Goal: Task Accomplishment & Management: Complete application form

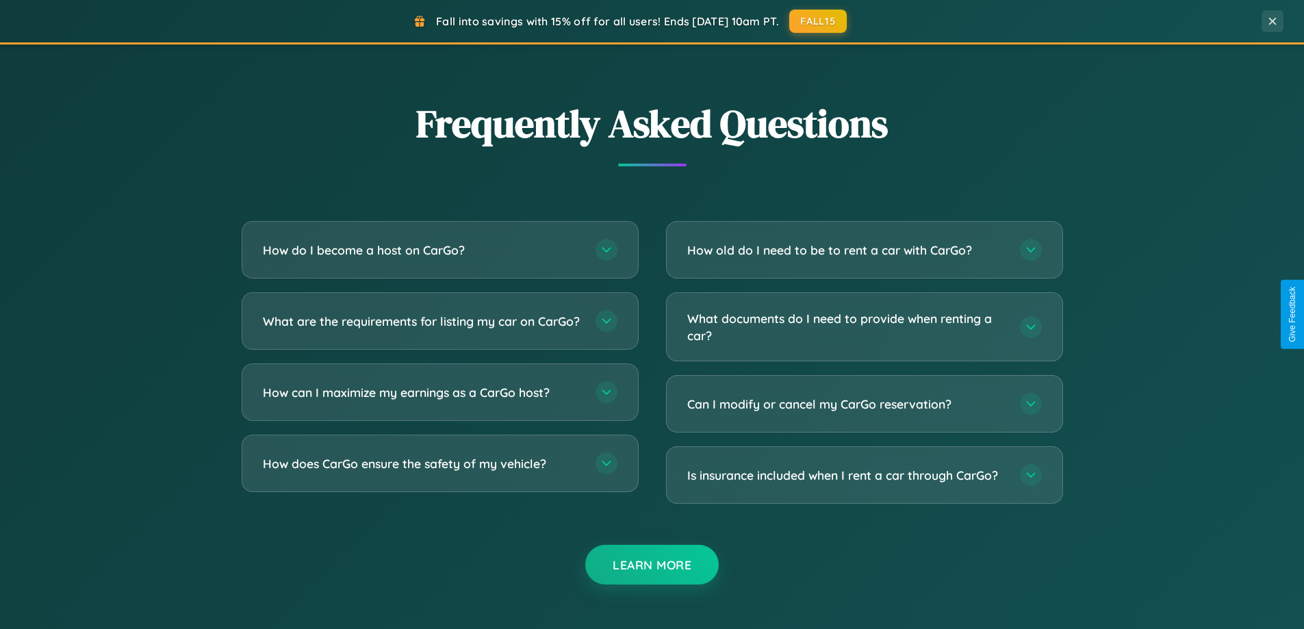
scroll to position [2633, 0]
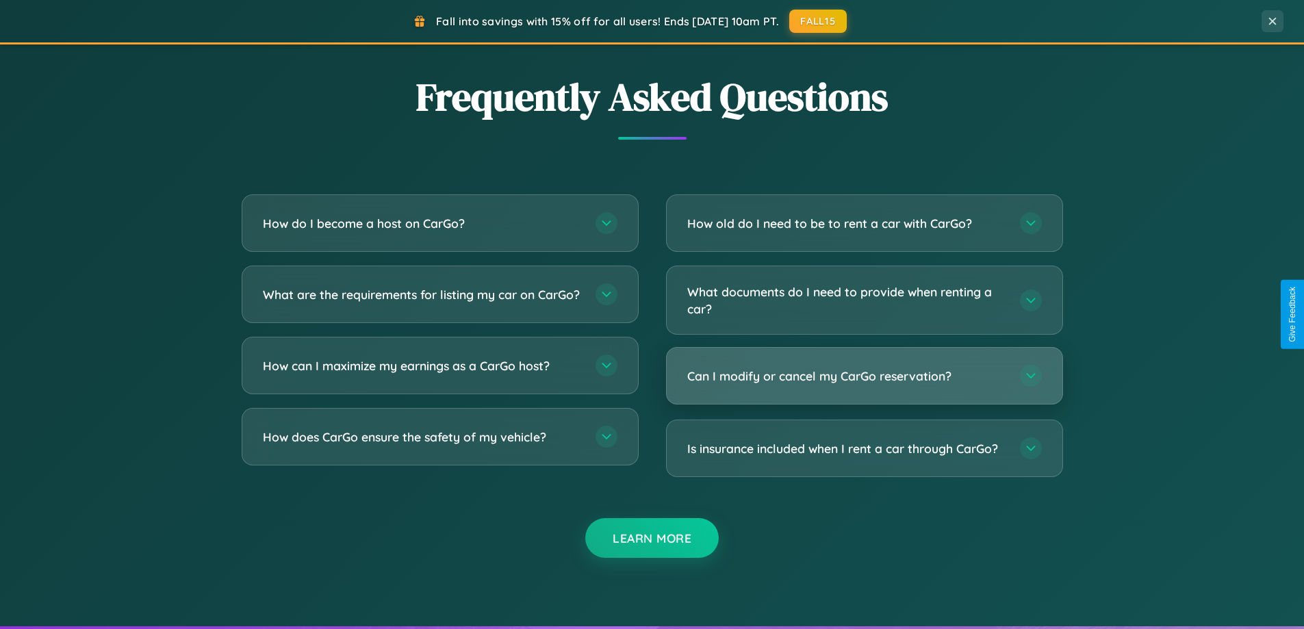
click at [864, 376] on h3 "Can I modify or cancel my CarGo reservation?" at bounding box center [846, 376] width 319 height 17
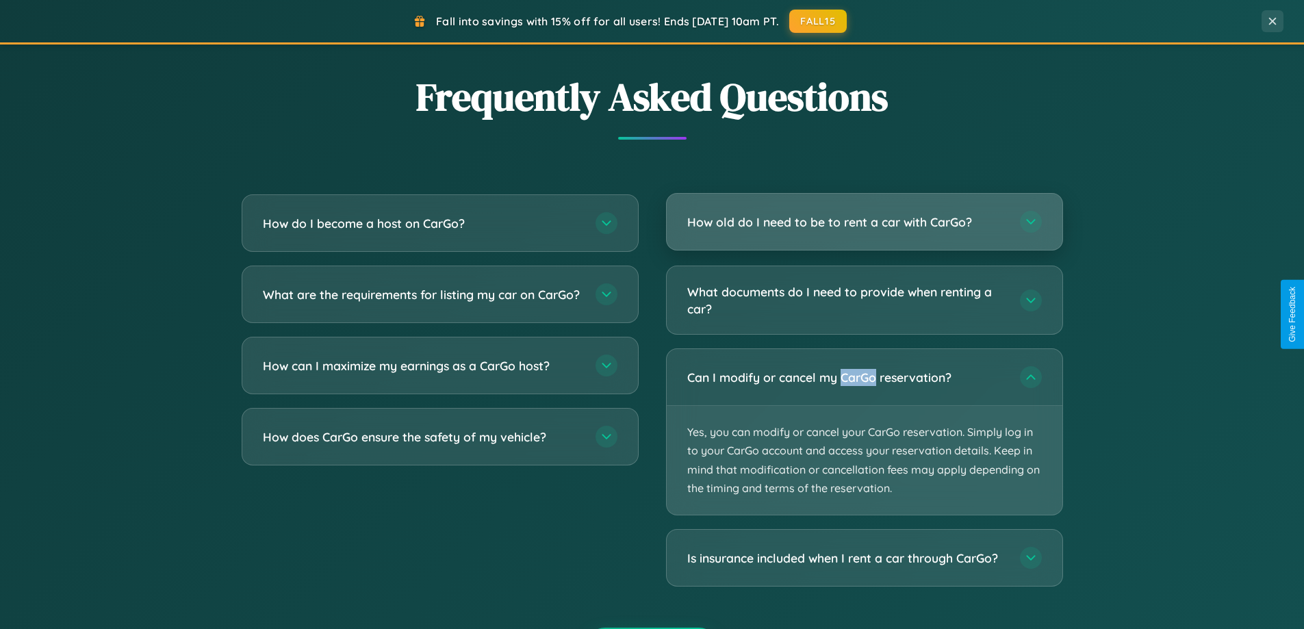
click at [864, 222] on h3 "How old do I need to be to rent a car with CarGo?" at bounding box center [846, 222] width 319 height 17
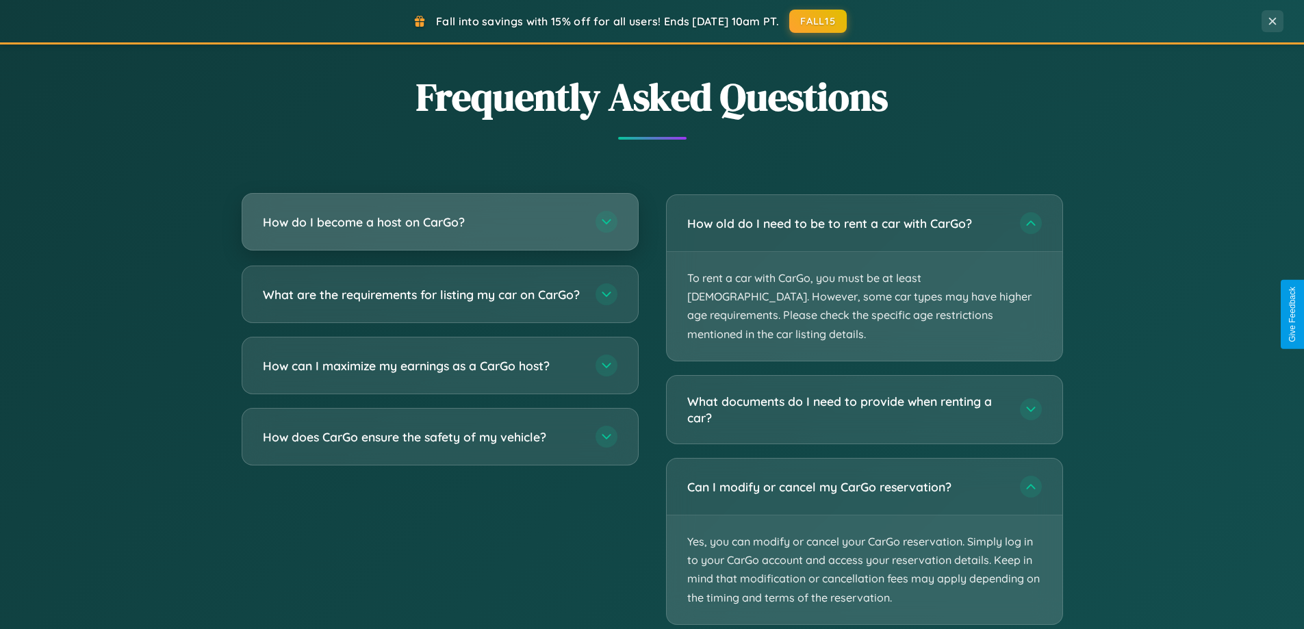
click at [439, 223] on h3 "How do I become a host on CarGo?" at bounding box center [422, 222] width 319 height 17
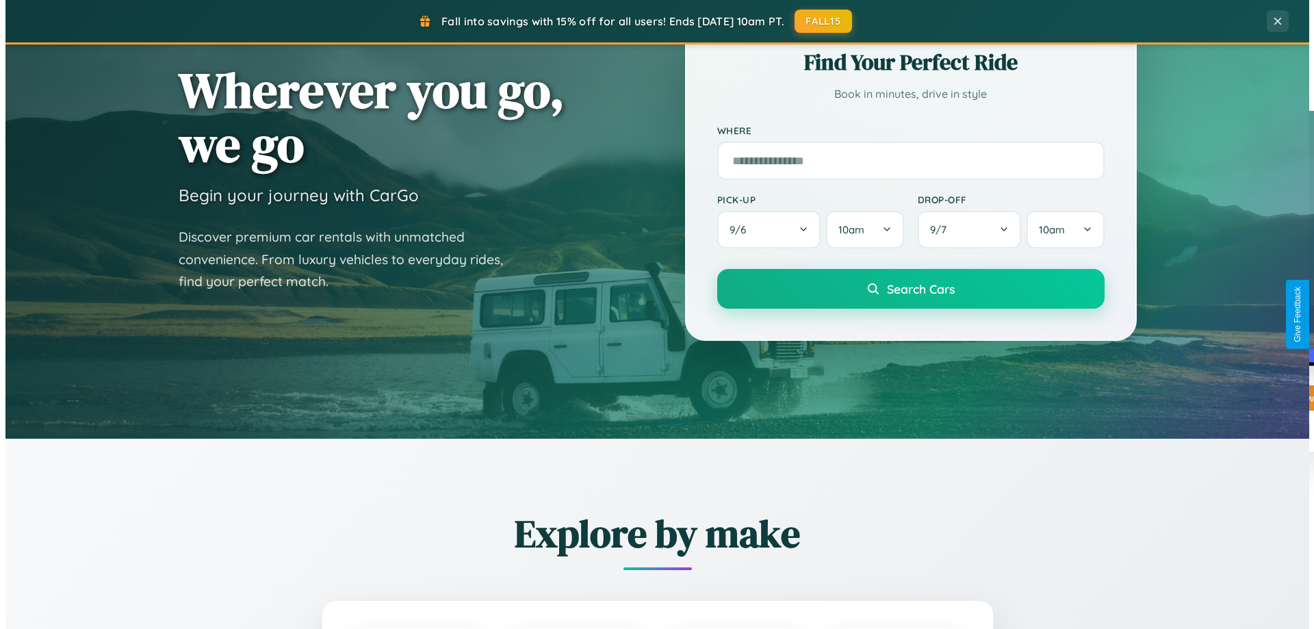
scroll to position [0, 0]
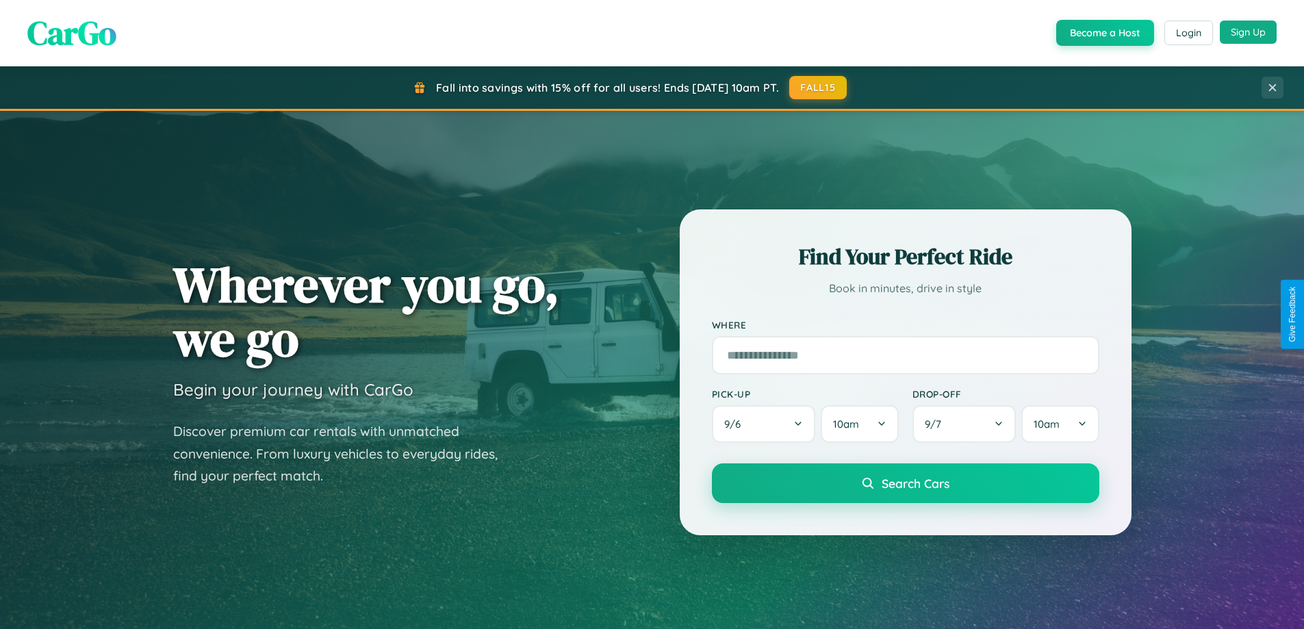
click at [1248, 33] on button "Sign Up" at bounding box center [1248, 32] width 57 height 23
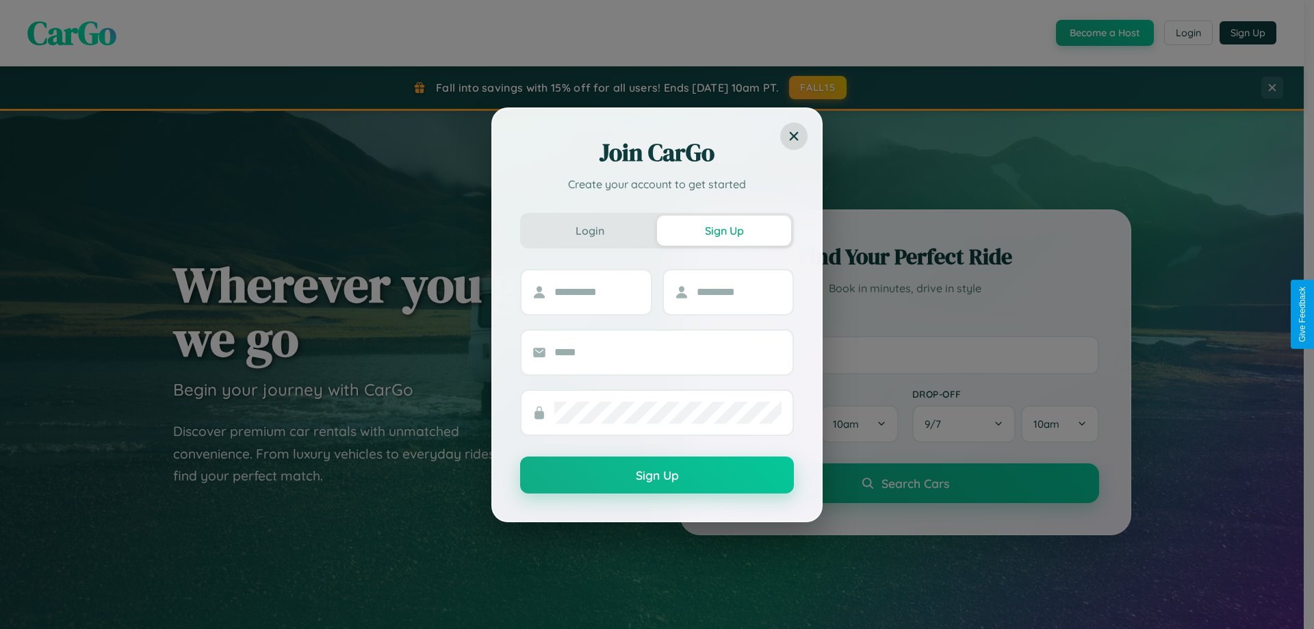
click at [1103, 33] on div "Join CarGo Create your account to get started Login Sign Up Sign Up" at bounding box center [657, 314] width 1314 height 629
click at [724, 230] on button "Sign Up" at bounding box center [724, 231] width 134 height 30
